Goal: Task Accomplishment & Management: Use online tool/utility

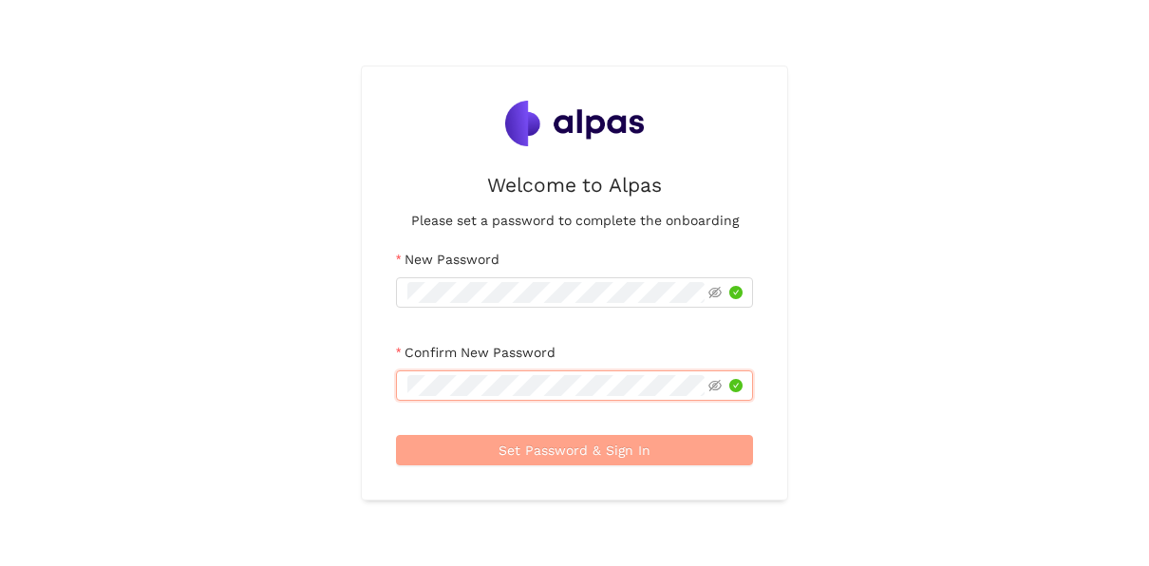
click at [624, 448] on span "Set Password & Sign In" at bounding box center [575, 450] width 152 height 21
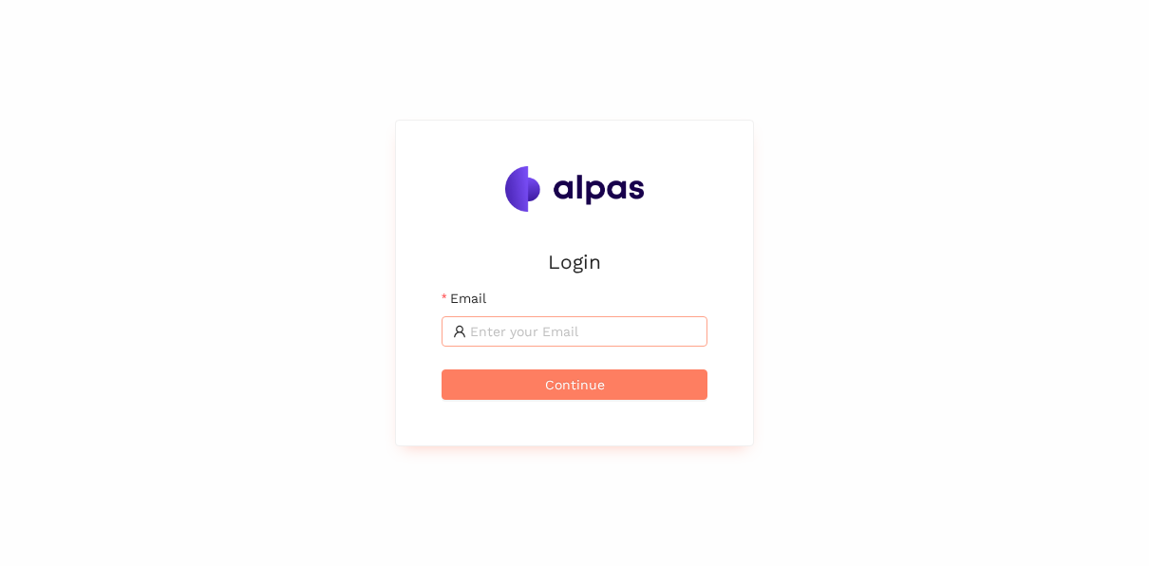
click at [491, 327] on input "Email" at bounding box center [583, 331] width 226 height 21
type input "[PERSON_NAME][EMAIL_ADDRESS][PERSON_NAME][DOMAIN_NAME]"
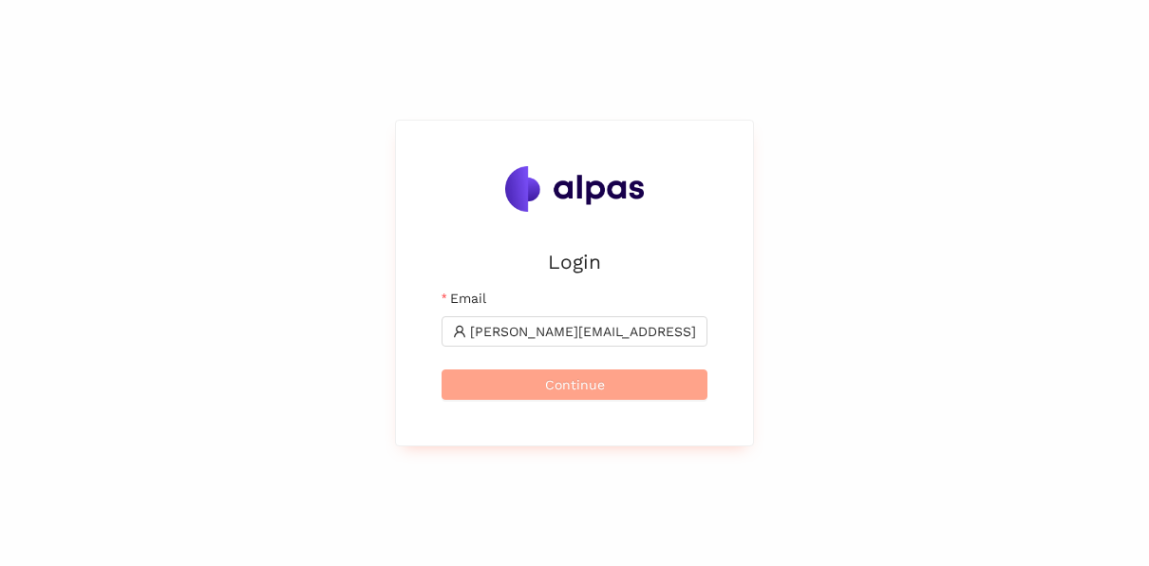
click at [605, 382] on button "Continue" at bounding box center [575, 385] width 266 height 30
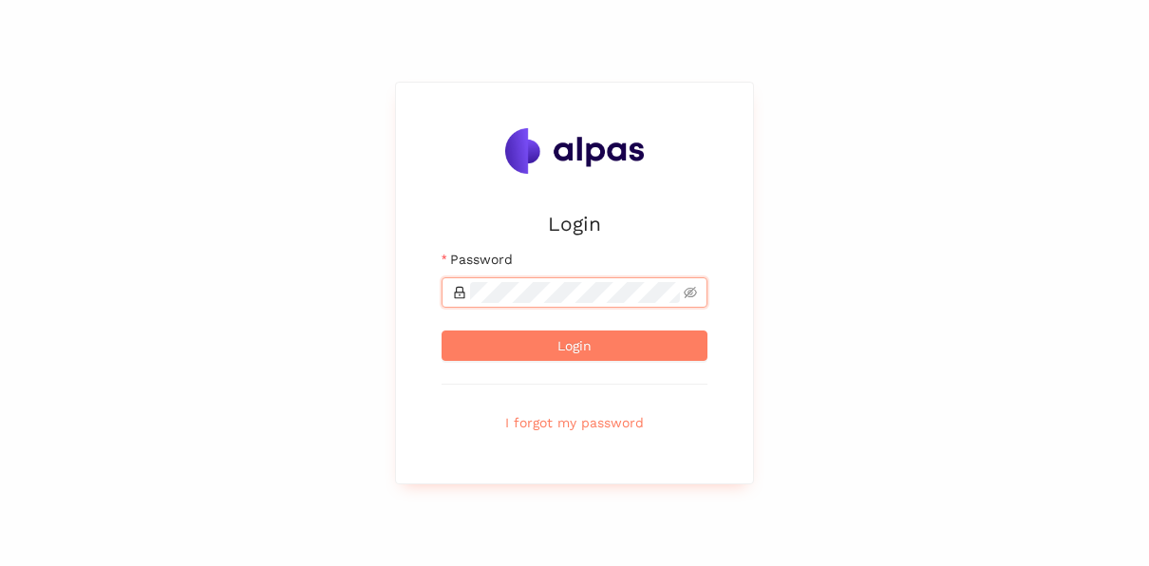
click at [442, 331] on button "Login" at bounding box center [575, 346] width 266 height 30
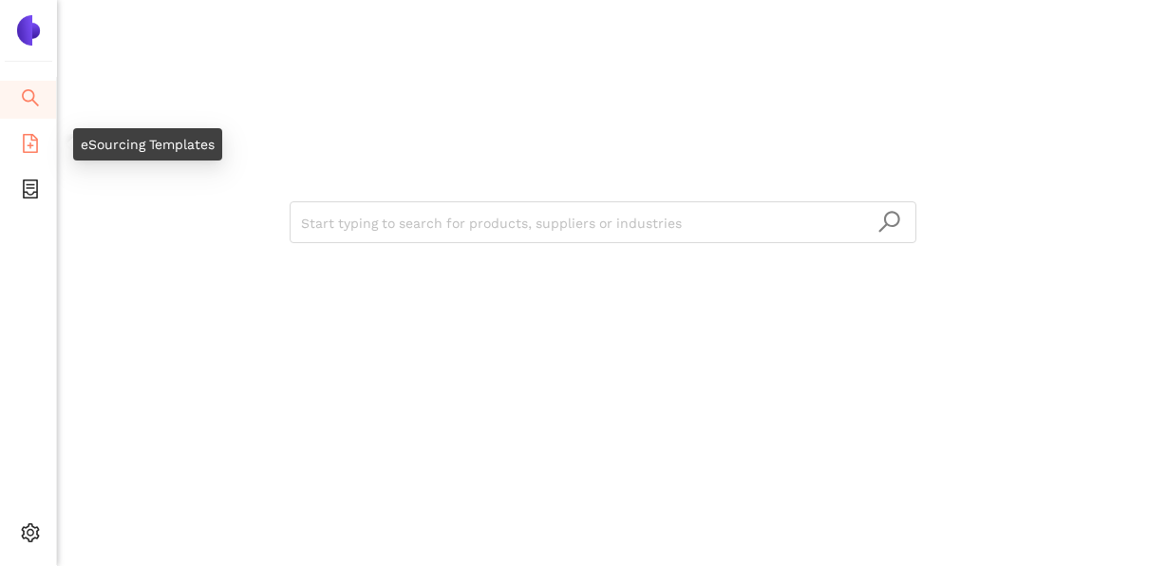
click at [35, 141] on icon "file-add" at bounding box center [30, 143] width 19 height 19
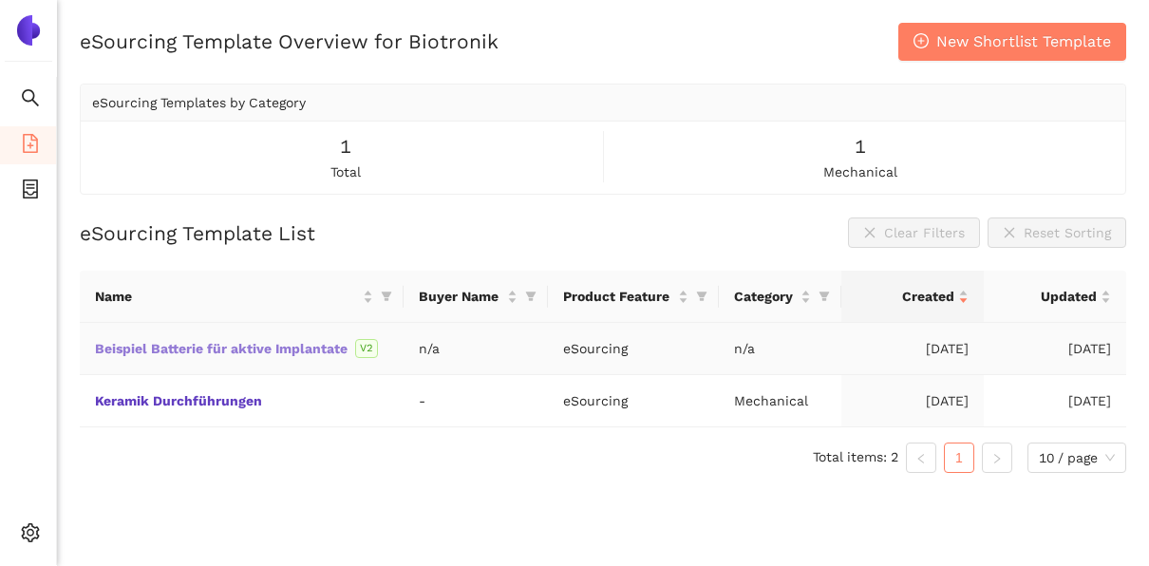
click at [0, 0] on link "Beispiel Batterie für aktive Implantate" at bounding box center [0, 0] width 0 height 0
